Goal: Find specific page/section: Find specific page/section

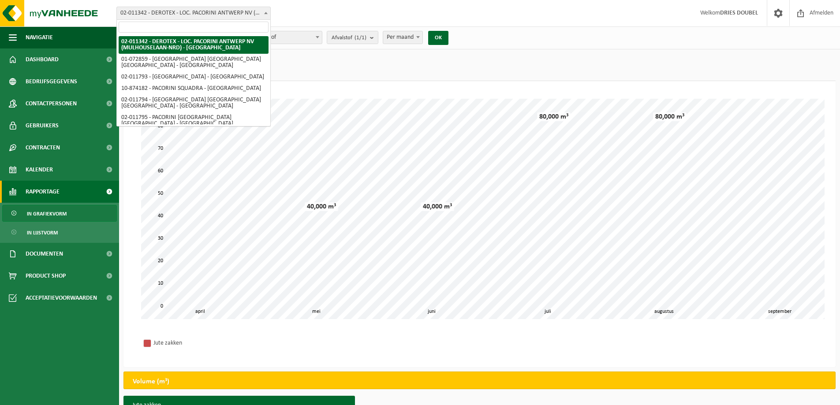
click at [265, 14] on b at bounding box center [266, 13] width 4 height 2
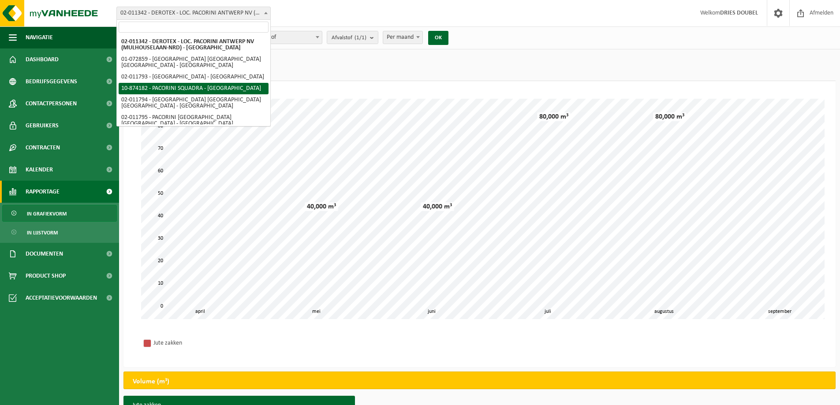
select select "106513"
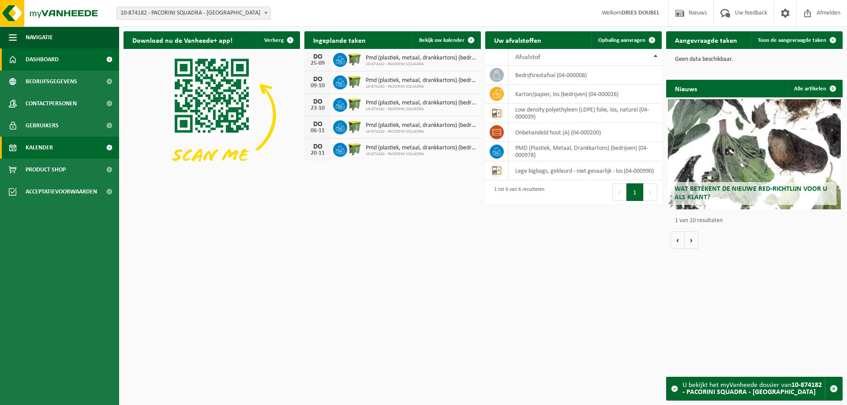
click at [56, 147] on link "Kalender" at bounding box center [59, 148] width 119 height 22
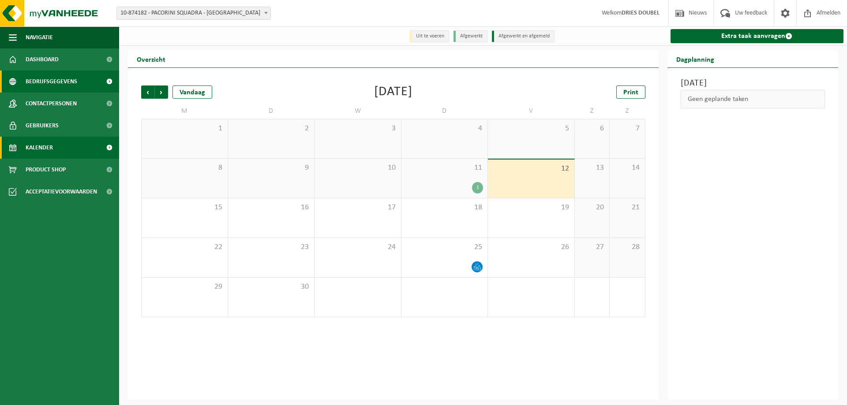
click at [52, 75] on span "Bedrijfsgegevens" at bounding box center [52, 82] width 52 height 22
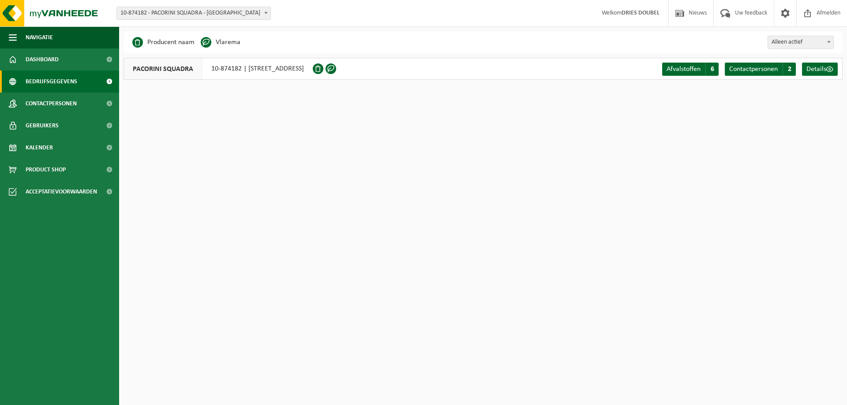
click at [266, 15] on span at bounding box center [266, 12] width 9 height 11
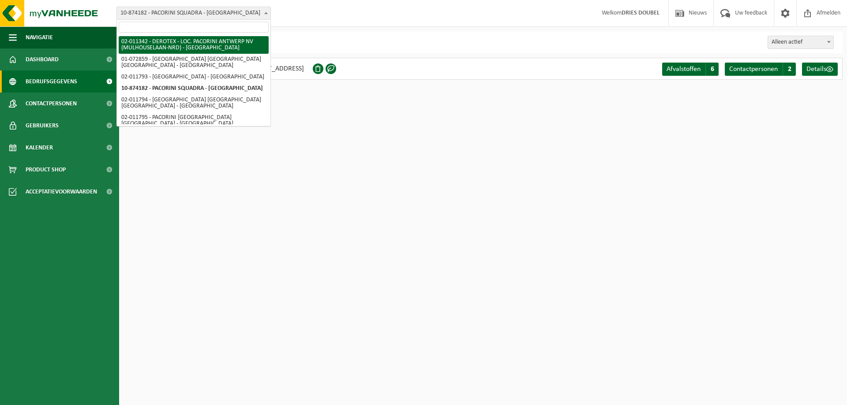
select select "8600"
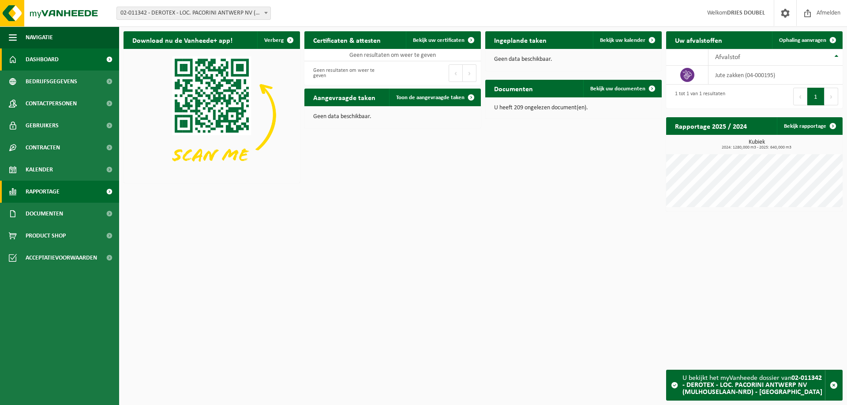
click at [52, 190] on span "Rapportage" at bounding box center [43, 192] width 34 height 22
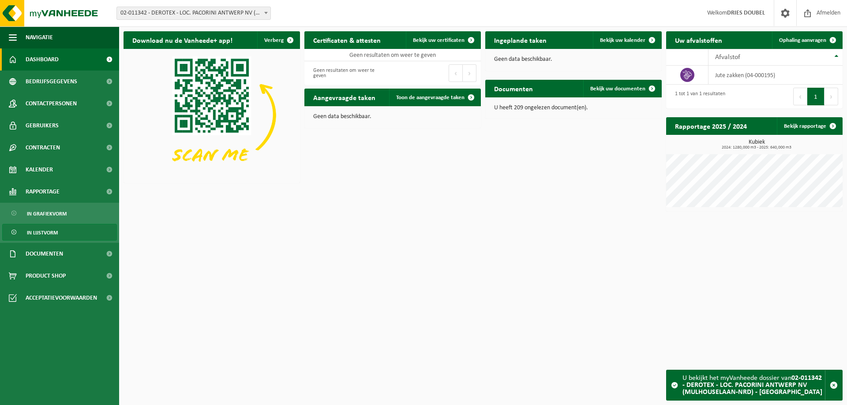
click at [55, 229] on span "In lijstvorm" at bounding box center [42, 233] width 31 height 17
